Goal: Find specific page/section: Find specific page/section

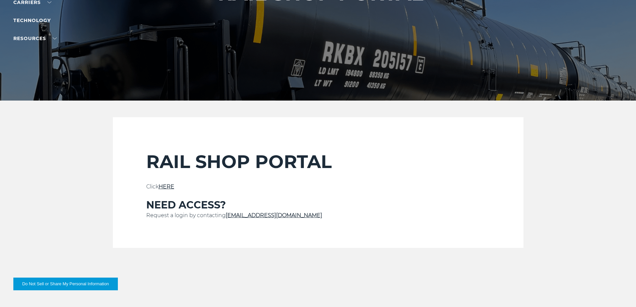
scroll to position [123, 0]
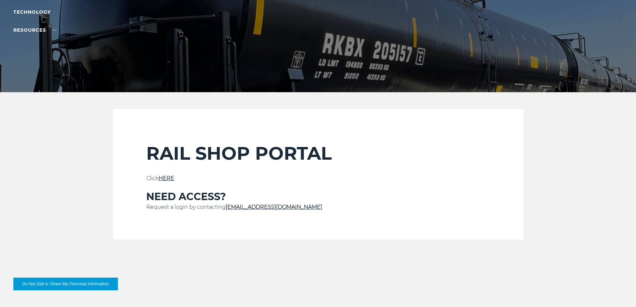
click at [169, 176] on link "HERE" at bounding box center [167, 178] width 16 height 6
click at [171, 177] on link "HERE" at bounding box center [167, 178] width 16 height 6
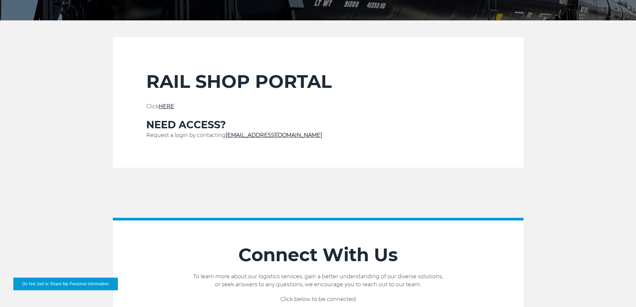
scroll to position [189, 0]
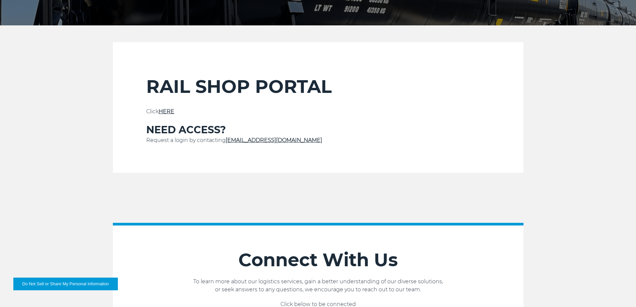
click at [170, 108] on p "Click HERE" at bounding box center [318, 112] width 344 height 8
click at [169, 110] on link "HERE" at bounding box center [167, 111] width 16 height 6
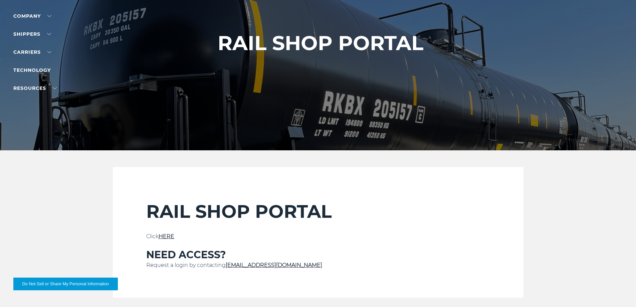
scroll to position [67, 0]
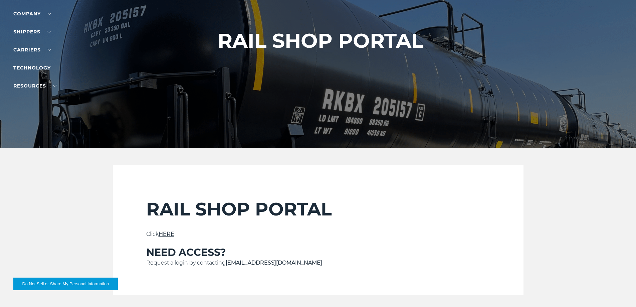
click at [172, 235] on link "HERE" at bounding box center [167, 234] width 16 height 6
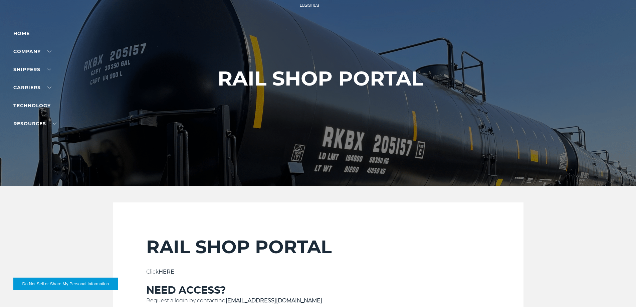
scroll to position [56, 0]
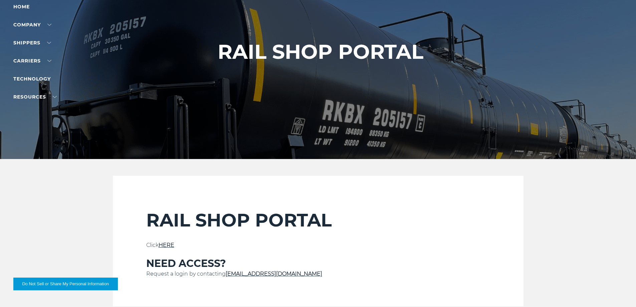
click at [166, 242] on link "HERE" at bounding box center [167, 245] width 16 height 6
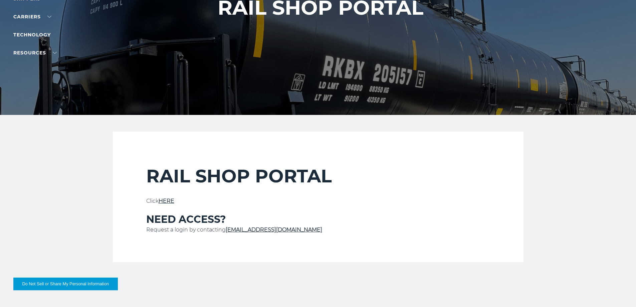
scroll to position [100, 0]
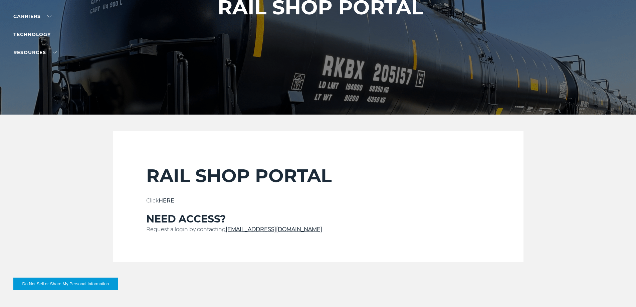
click at [163, 200] on link "HERE" at bounding box center [167, 200] width 16 height 6
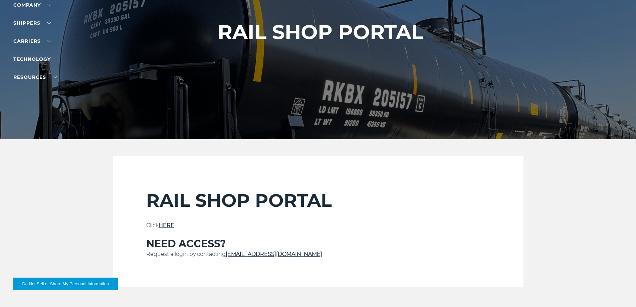
scroll to position [78, 0]
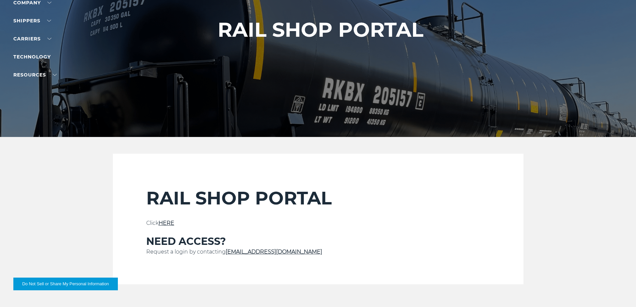
click at [172, 222] on link "HERE" at bounding box center [167, 223] width 16 height 6
